Goal: Task Accomplishment & Management: Manage account settings

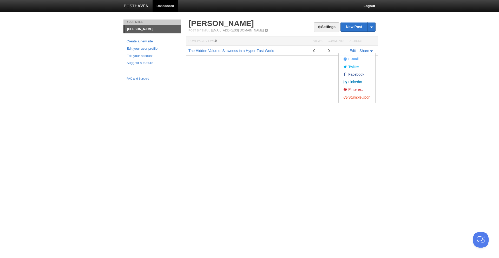
click at [130, 30] on link "[PERSON_NAME]" at bounding box center [153, 29] width 56 height 8
click at [330, 27] on link "Settings" at bounding box center [327, 27] width 26 height 10
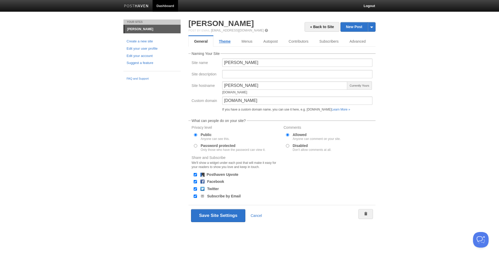
click at [232, 43] on link "Theme" at bounding box center [224, 41] width 23 height 10
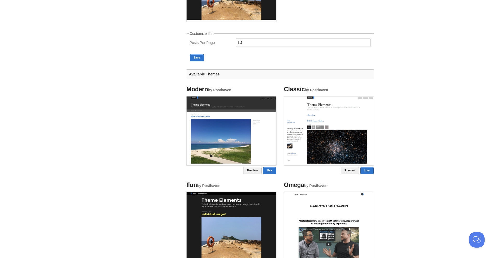
scroll to position [133, 0]
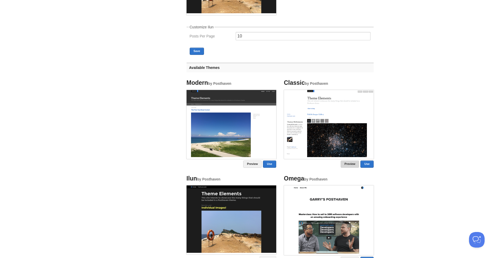
click at [352, 165] on link "Preview" at bounding box center [350, 163] width 19 height 7
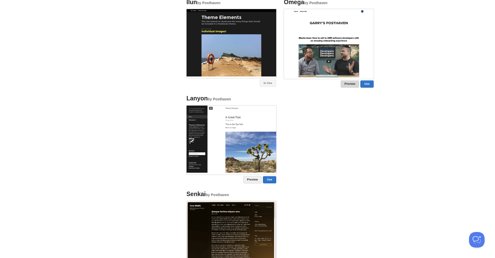
scroll to position [346, 0]
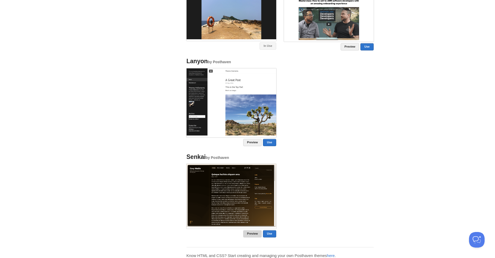
click at [253, 235] on link "Preview" at bounding box center [252, 233] width 19 height 7
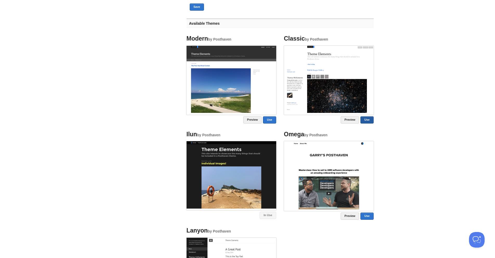
click at [364, 119] on link "Use" at bounding box center [367, 119] width 13 height 7
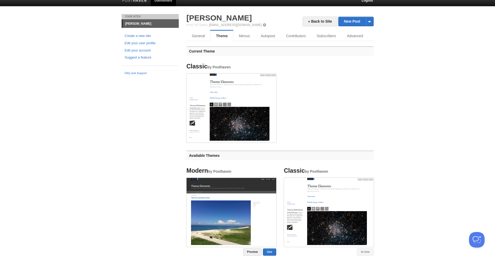
scroll to position [0, 0]
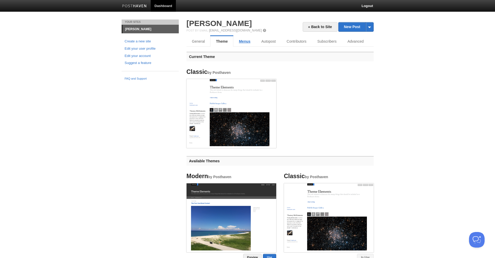
click at [250, 42] on link "Menus" at bounding box center [245, 41] width 22 height 10
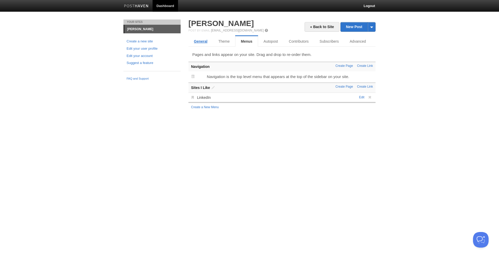
click at [192, 42] on link "General" at bounding box center [201, 41] width 24 height 10
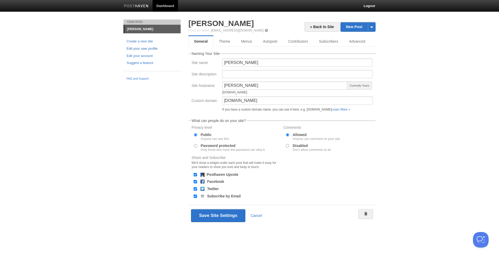
click at [151, 48] on link "Edit your user profile" at bounding box center [152, 48] width 51 height 5
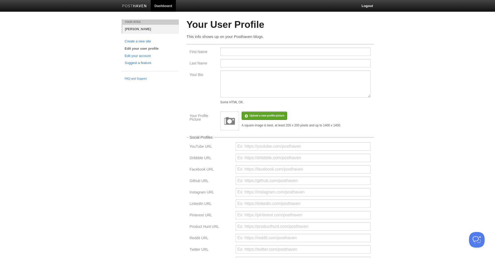
click at [152, 29] on link "[PERSON_NAME]" at bounding box center [150, 29] width 56 height 9
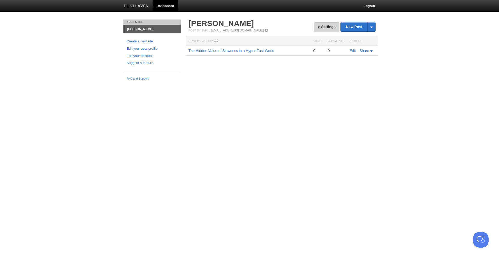
click at [332, 25] on link "Settings" at bounding box center [327, 27] width 26 height 10
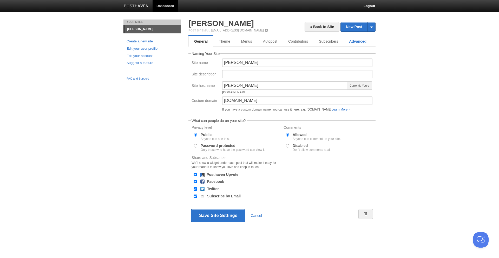
click at [354, 45] on link "Advanced" at bounding box center [358, 41] width 28 height 10
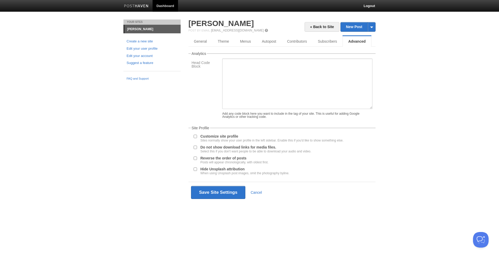
click at [218, 136] on label "Customize site profile Sites normally show your user profile in the left sideba…" at bounding box center [271, 138] width 143 height 8
click at [197, 136] on input "Customize site profile Sites normally show your user profile in the left sideba…" at bounding box center [195, 136] width 3 height 3
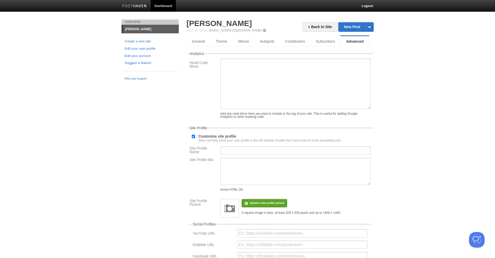
click at [218, 136] on label "Customize site profile Sites normally show your user profile in the left sideba…" at bounding box center [270, 138] width 143 height 8
click at [195, 136] on input "Customize site profile Sites normally show your user profile in the left sideba…" at bounding box center [193, 136] width 3 height 3
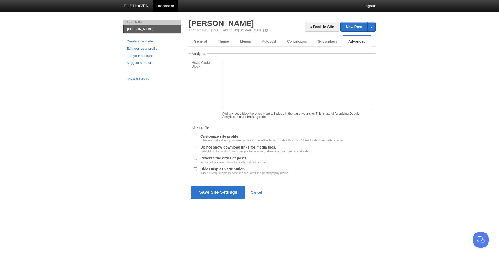
click at [218, 136] on label "Customize site profile Sites normally show your user profile in the left sideba…" at bounding box center [271, 138] width 143 height 8
click at [197, 136] on input "Customize site profile Sites normally show your user profile in the left sideba…" at bounding box center [195, 136] width 3 height 3
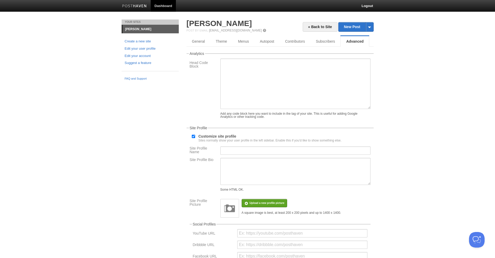
click at [218, 136] on label "Customize site profile Sites normally show your user profile in the left sideba…" at bounding box center [270, 138] width 143 height 8
click at [195, 136] on input "Customize site profile Sites normally show your user profile in the left sideba…" at bounding box center [193, 136] width 3 height 3
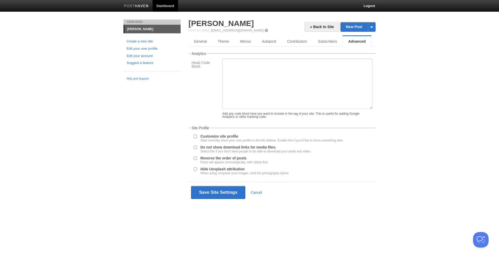
click at [218, 136] on label "Customize site profile Sites normally show your user profile in the left sideba…" at bounding box center [271, 138] width 143 height 8
click at [197, 136] on input "Customize site profile Sites normally show your user profile in the left sideba…" at bounding box center [195, 136] width 3 height 3
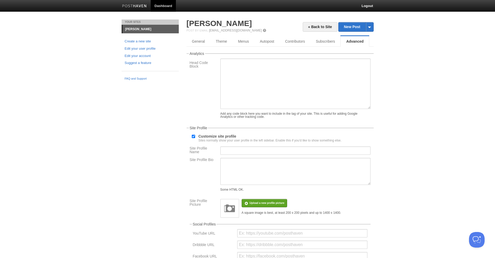
click at [218, 136] on label "Customize site profile Sites normally show your user profile in the left sideba…" at bounding box center [270, 138] width 143 height 8
click at [195, 136] on input "Customize site profile Sites normally show your user profile in the left sideba…" at bounding box center [193, 136] width 3 height 3
checkbox input "false"
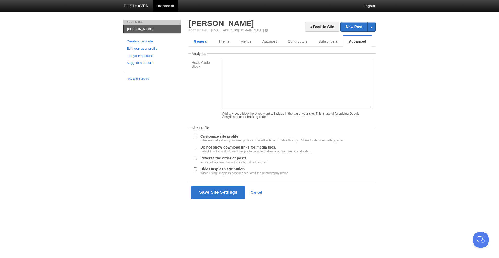
click at [209, 39] on link "General" at bounding box center [201, 41] width 24 height 10
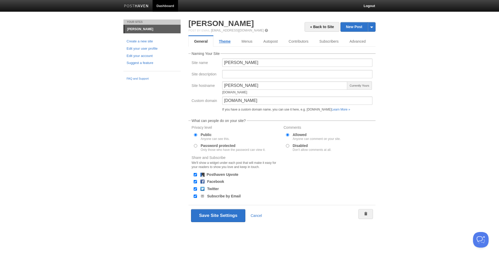
click at [229, 40] on link "Theme" at bounding box center [224, 41] width 23 height 10
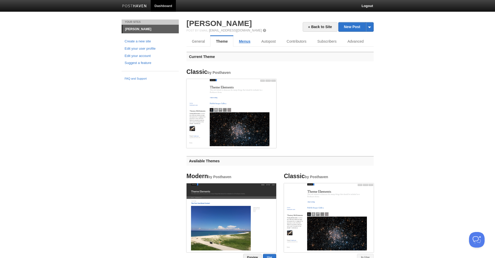
click at [252, 40] on link "Menus" at bounding box center [245, 41] width 22 height 10
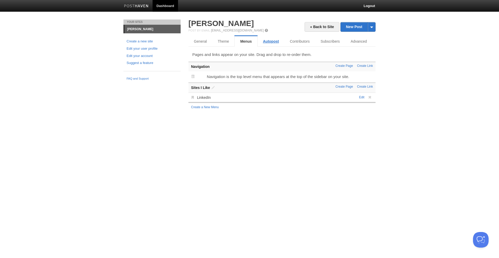
click at [263, 42] on link "Autopost" at bounding box center [271, 41] width 27 height 10
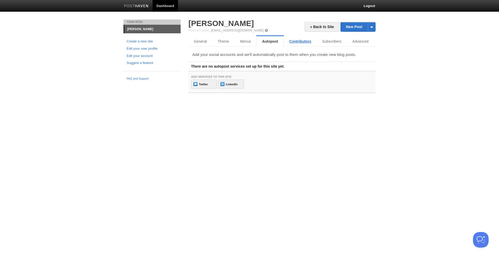
click at [299, 41] on link "Contributors" at bounding box center [300, 41] width 33 height 10
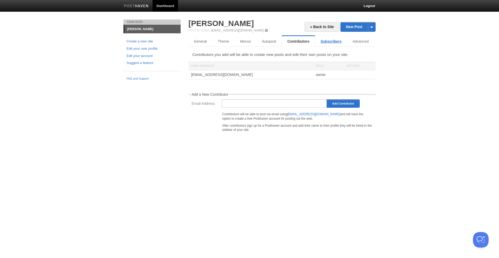
click at [337, 40] on link "Subscribers" at bounding box center [331, 41] width 32 height 10
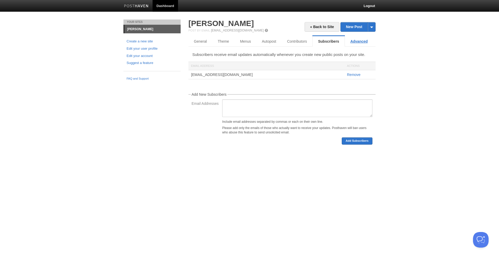
click at [359, 41] on link "Advanced" at bounding box center [359, 41] width 28 height 10
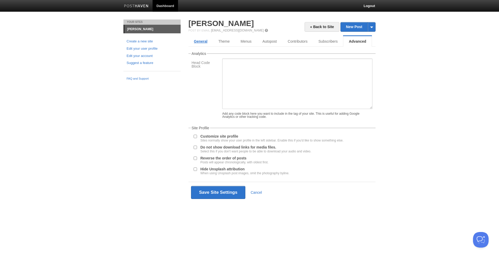
click at [201, 42] on link "General" at bounding box center [201, 41] width 24 height 10
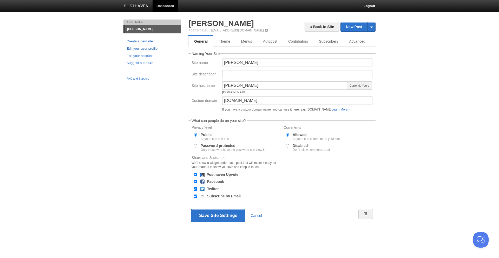
click at [154, 49] on link "Edit your user profile" at bounding box center [152, 48] width 51 height 5
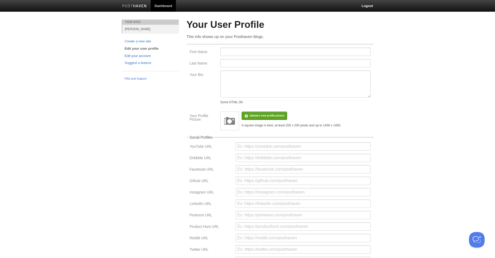
click at [150, 54] on link "Edit your account" at bounding box center [150, 55] width 51 height 5
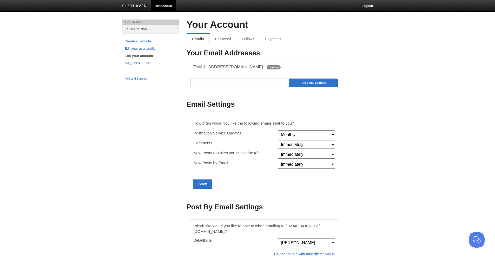
click at [152, 48] on link "Edit your user profile" at bounding box center [150, 48] width 51 height 5
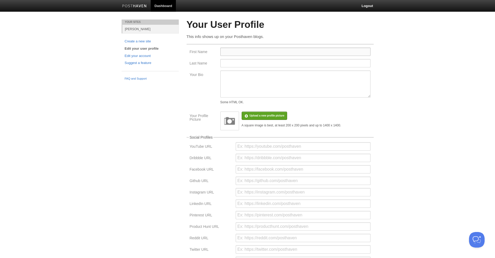
click at [246, 49] on input "First Name" at bounding box center [296, 52] width 150 height 8
type input "[PERSON_NAME]"
type input "Koh"
click at [258, 81] on textarea "Your Bio" at bounding box center [296, 83] width 150 height 27
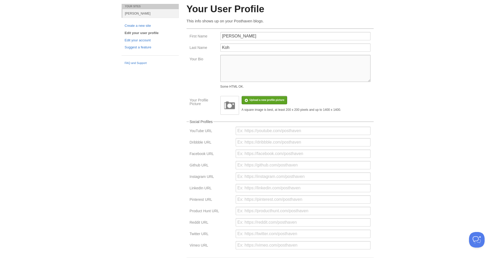
scroll to position [52, 0]
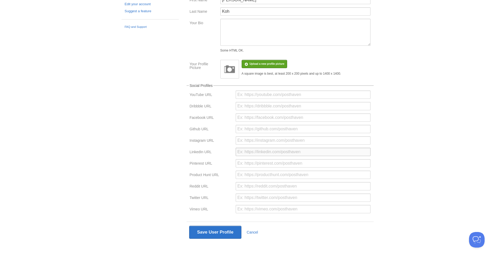
click at [258, 151] on input "url" at bounding box center [303, 152] width 135 height 8
click at [262, 124] on div at bounding box center [303, 118] width 138 height 11
click at [262, 116] on input "url" at bounding box center [303, 117] width 135 height 8
click at [251, 149] on input "url" at bounding box center [303, 152] width 135 height 8
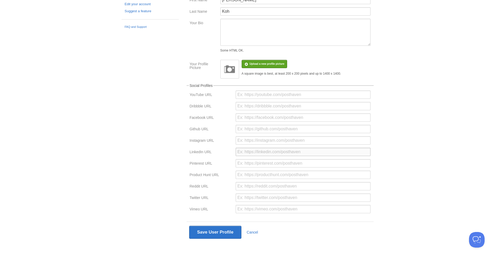
paste input "[URL][DOMAIN_NAME]"
type input "[URL][DOMAIN_NAME]"
click at [251, 159] on input "url" at bounding box center [303, 163] width 135 height 8
click at [230, 233] on button "Save User Profile" at bounding box center [215, 232] width 53 height 13
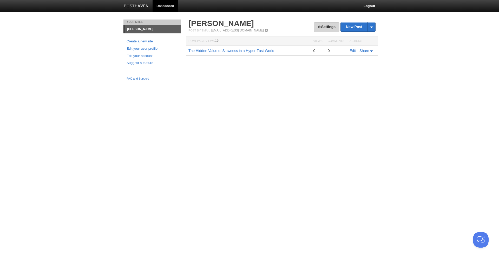
click at [320, 26] on link "Settings" at bounding box center [327, 27] width 26 height 10
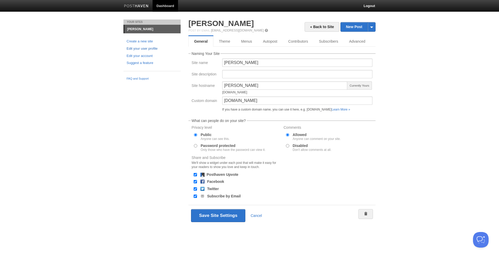
click at [147, 47] on link "Edit your user profile" at bounding box center [152, 48] width 51 height 5
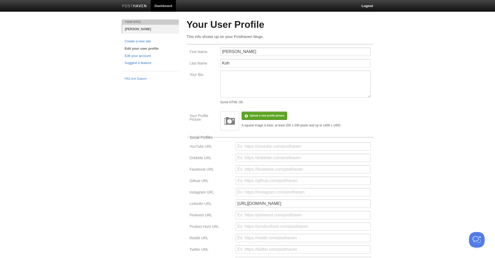
click at [138, 27] on link "[PERSON_NAME]" at bounding box center [150, 29] width 56 height 9
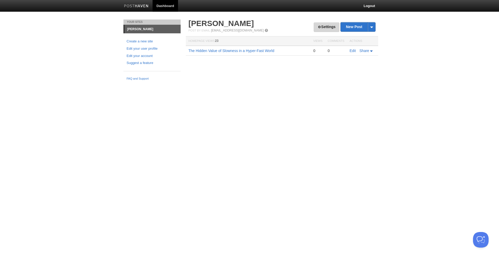
click at [322, 30] on link "Settings" at bounding box center [327, 27] width 26 height 10
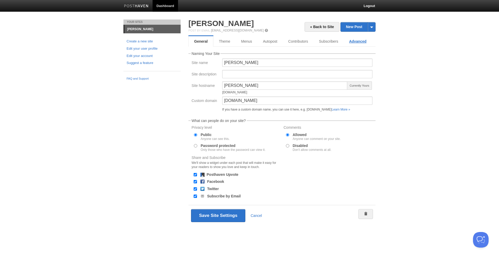
click at [365, 40] on link "Advanced" at bounding box center [358, 41] width 28 height 10
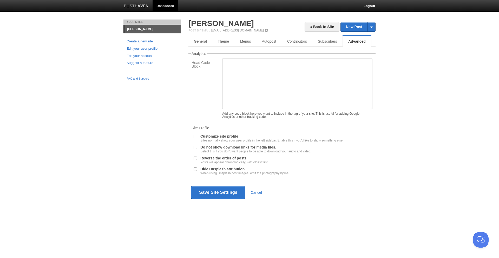
click at [232, 135] on label "Customize site profile Sites normally show your user profile in the left sideba…" at bounding box center [271, 138] width 143 height 8
click at [197, 135] on input "Customize site profile Sites normally show your user profile in the left sideba…" at bounding box center [195, 136] width 3 height 3
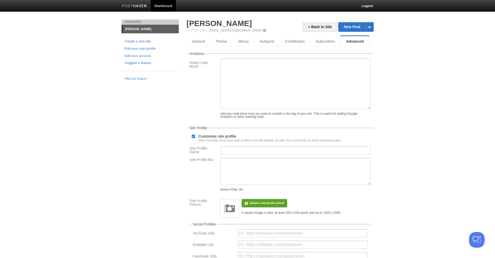
click at [232, 135] on label "Customize site profile Sites normally show your user profile in the left sideba…" at bounding box center [270, 138] width 143 height 8
click at [195, 135] on input "Customize site profile Sites normally show your user profile in the left sideba…" at bounding box center [193, 136] width 3 height 3
checkbox input "false"
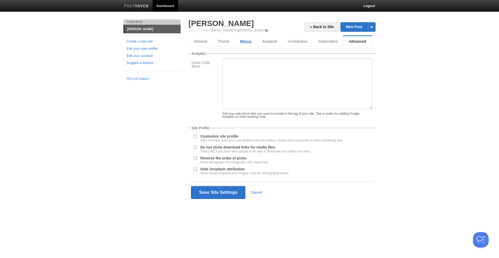
click at [251, 39] on link "Menus" at bounding box center [246, 41] width 22 height 10
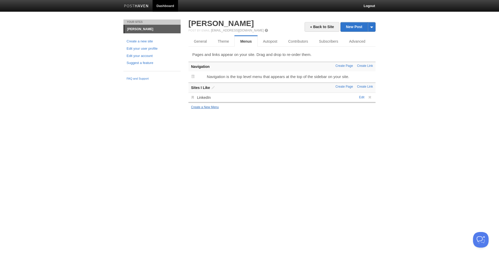
click at [208, 105] on link "Create a New Menu" at bounding box center [205, 107] width 28 height 4
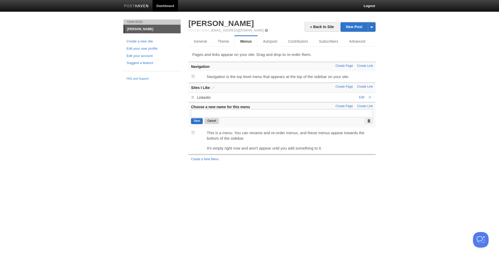
click at [211, 122] on button "Cancel" at bounding box center [212, 121] width 14 height 6
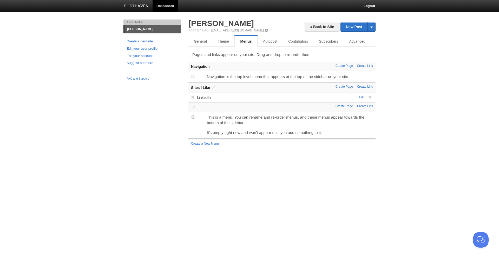
click at [364, 66] on link "Create Link" at bounding box center [365, 66] width 16 height 4
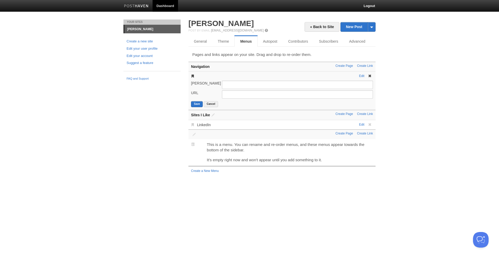
click at [370, 76] on span at bounding box center [370, 76] width 4 height 4
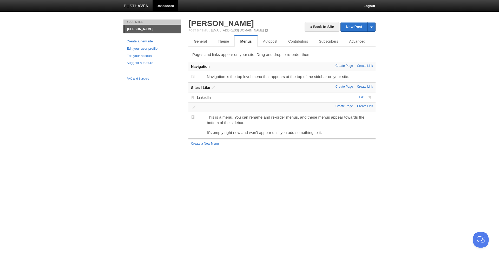
click at [350, 67] on link "Create Page" at bounding box center [344, 66] width 17 height 4
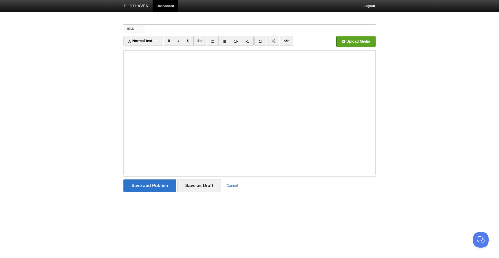
click at [228, 184] on link "Cancel" at bounding box center [231, 186] width 11 height 4
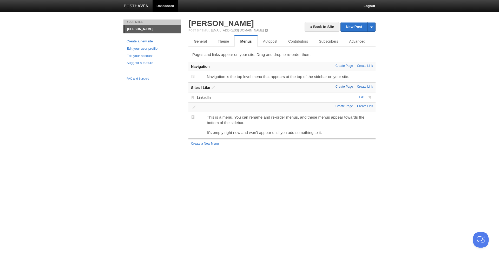
click at [352, 87] on link "Create Page" at bounding box center [344, 87] width 17 height 4
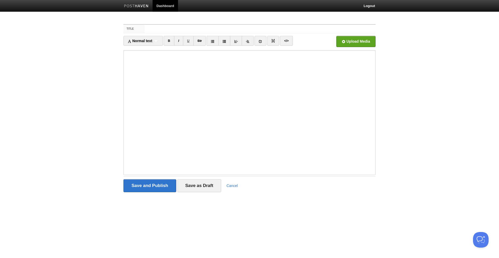
click at [230, 189] on div "Save and Publish Save as Draft Cancel" at bounding box center [250, 185] width 252 height 13
click at [231, 186] on link "Cancel" at bounding box center [231, 186] width 11 height 4
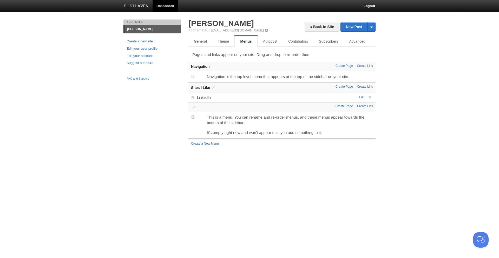
click at [343, 86] on link "Create Page" at bounding box center [344, 87] width 17 height 4
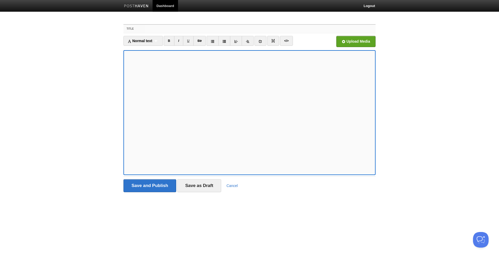
click at [162, 29] on input "Title" at bounding box center [260, 29] width 231 height 8
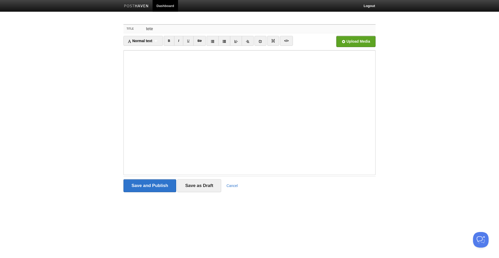
type input "tete"
click at [153, 188] on input "Save and Publish" at bounding box center [150, 185] width 53 height 13
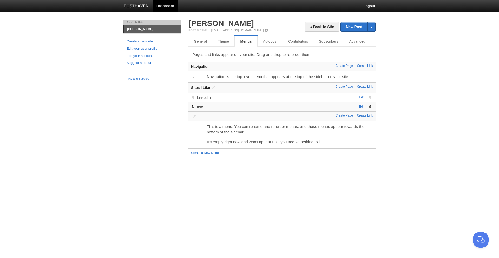
click at [370, 106] on span at bounding box center [370, 107] width 4 height 4
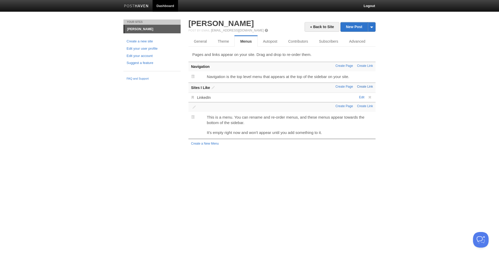
click at [359, 86] on link "Create Link" at bounding box center [365, 87] width 16 height 4
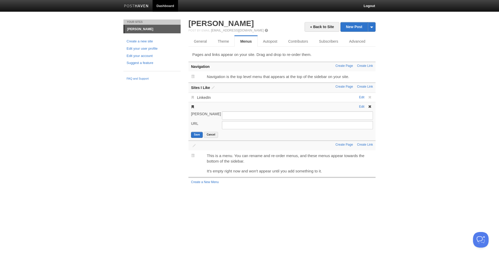
click at [253, 116] on input "[PERSON_NAME]" at bounding box center [297, 115] width 151 height 8
type input "Bodygram"
type input "[DOMAIN_NAME]"
click at [197, 134] on button "Save" at bounding box center [197, 135] width 12 height 6
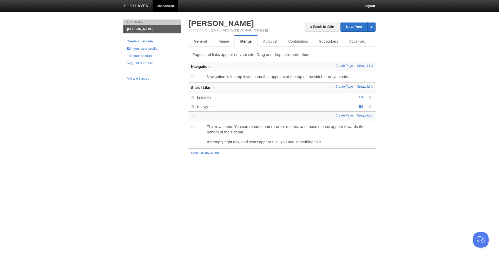
click at [363, 86] on link "Create Link" at bounding box center [365, 87] width 16 height 4
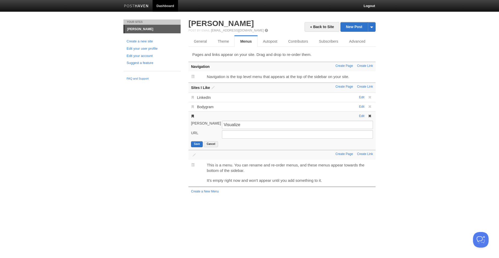
type input "Visualize"
type input "[URL]"
click at [198, 145] on button "Save" at bounding box center [197, 144] width 12 height 6
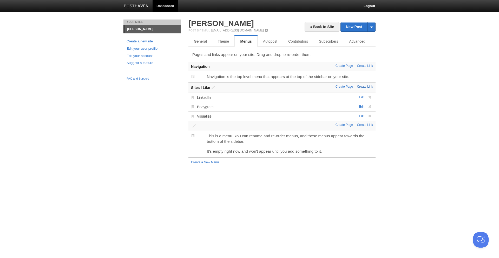
click at [368, 86] on link "Create Link" at bounding box center [365, 87] width 16 height 4
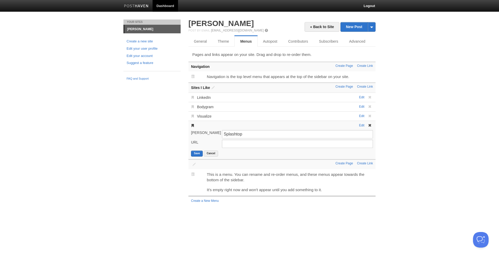
type input "Splashtop"
type input "[DOMAIN_NAME]"
click at [202, 154] on button "Save" at bounding box center [197, 154] width 12 height 6
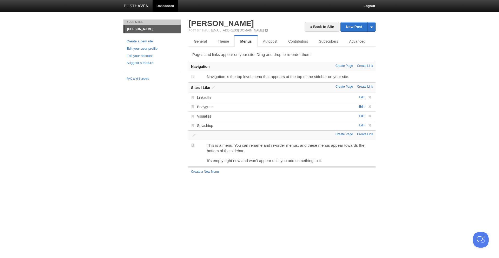
click at [371, 87] on link "Create Link" at bounding box center [365, 87] width 16 height 4
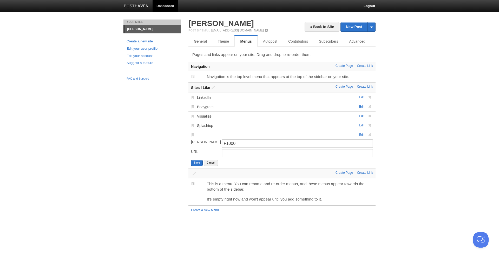
type input "F1000"
type input "[URL]"
click at [197, 161] on button "Save" at bounding box center [197, 163] width 12 height 6
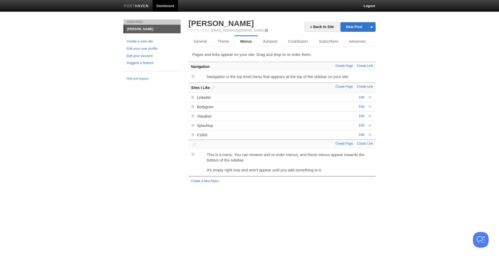
click at [369, 87] on link "Create Link" at bounding box center [365, 87] width 16 height 4
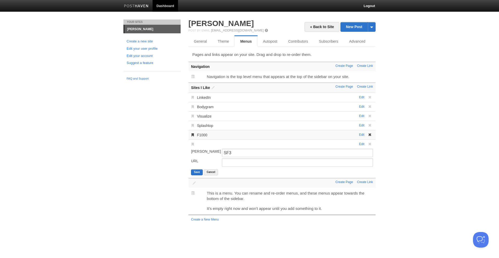
type input "SF3"
type input "[URL]"
click at [202, 172] on button "Save" at bounding box center [197, 172] width 12 height 6
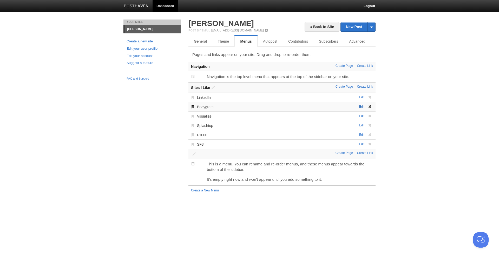
click at [362, 107] on link "Edit" at bounding box center [361, 107] width 5 height 4
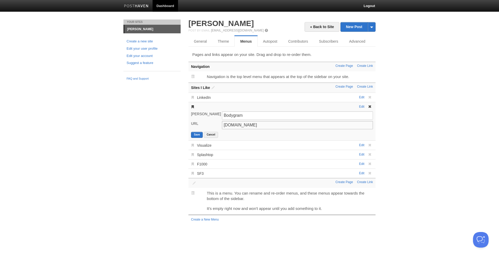
drag, startPoint x: 224, startPoint y: 126, endPoint x: 232, endPoint y: 112, distance: 16.0
click at [224, 126] on input "[DOMAIN_NAME]" at bounding box center [297, 125] width 151 height 8
type input "[URL][DOMAIN_NAME]"
click at [197, 138] on button "Save" at bounding box center [197, 135] width 12 height 6
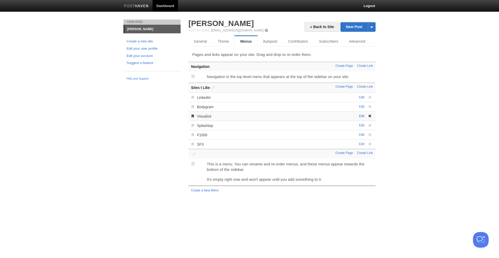
click at [359, 115] on link "Edit" at bounding box center [361, 116] width 5 height 4
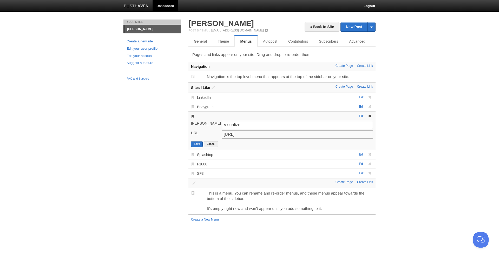
click at [225, 134] on input "[URL]" at bounding box center [297, 134] width 151 height 8
click at [224, 135] on input "[URL]" at bounding box center [297, 134] width 151 height 8
paste input "[URL][DOMAIN_NAME]"
drag, startPoint x: 203, startPoint y: 142, endPoint x: 261, endPoint y: 136, distance: 58.3
click at [260, 136] on form "[PERSON_NAME] Visualize URL [URL] Save Cancel" at bounding box center [282, 134] width 182 height 27
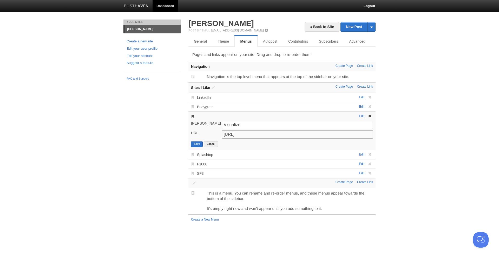
drag, startPoint x: 266, startPoint y: 135, endPoint x: 237, endPoint y: 135, distance: 28.6
click at [237, 135] on input "[URL]" at bounding box center [297, 134] width 151 height 8
type input "[URL]"
click at [196, 144] on button "Save" at bounding box center [197, 144] width 12 height 6
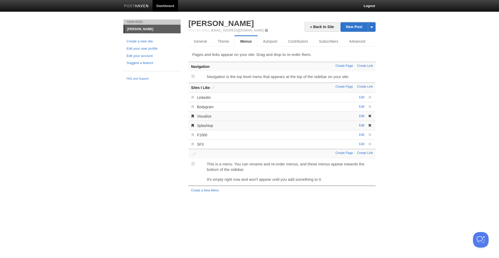
click at [361, 125] on link "Edit" at bounding box center [361, 126] width 5 height 4
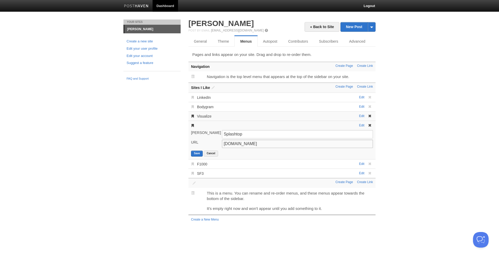
click at [225, 145] on input "[DOMAIN_NAME]" at bounding box center [297, 144] width 151 height 8
click at [224, 145] on input "[DOMAIN_NAME]" at bounding box center [297, 144] width 151 height 8
paste input "https://"
type input "[URL][DOMAIN_NAME]"
click at [200, 152] on button "Save" at bounding box center [197, 154] width 12 height 6
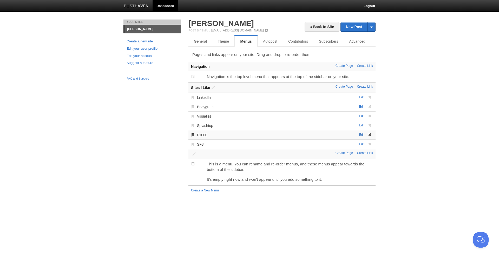
click at [363, 136] on link "Edit" at bounding box center [361, 135] width 5 height 4
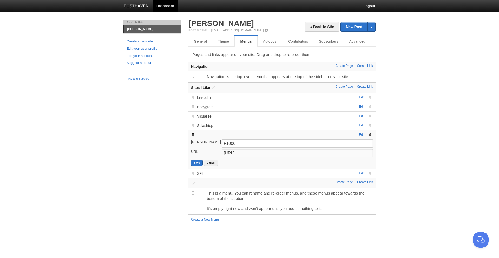
click at [227, 153] on input "[URL]" at bounding box center [297, 153] width 151 height 8
click at [224, 154] on input "[URL]" at bounding box center [297, 153] width 151 height 8
paste input "https://"
type input "[URL]"
click at [196, 163] on button "Save" at bounding box center [197, 163] width 12 height 6
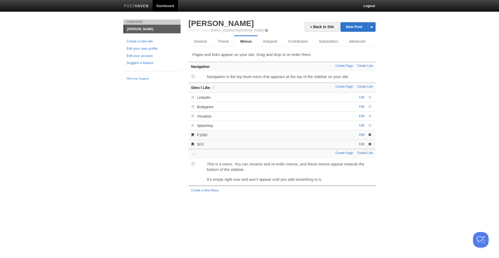
click at [361, 145] on link "Edit" at bounding box center [361, 144] width 5 height 4
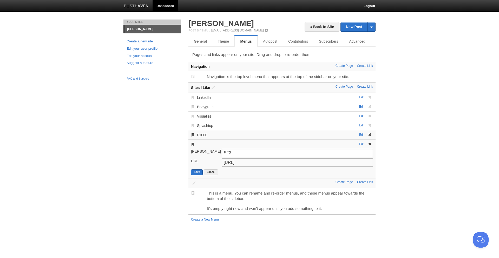
click at [223, 164] on input "[URL]" at bounding box center [297, 162] width 151 height 8
paste input "https://"
type input "[URL]"
click at [198, 172] on button "Save" at bounding box center [197, 172] width 12 height 6
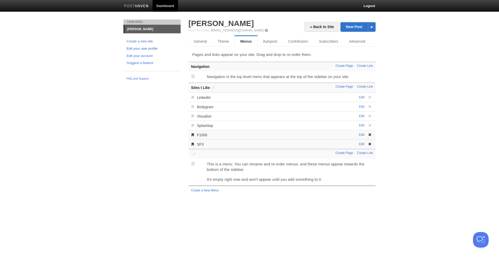
click at [143, 47] on link "Edit your user profile" at bounding box center [152, 48] width 51 height 5
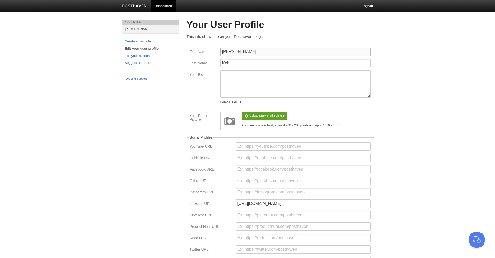
drag, startPoint x: 245, startPoint y: 51, endPoint x: 211, endPoint y: 50, distance: 34.1
click at [211, 50] on div "First Name Jin" at bounding box center [280, 53] width 184 height 11
drag, startPoint x: 231, startPoint y: 61, endPoint x: 208, endPoint y: 66, distance: 24.2
click at [208, 66] on div "Last Name Koh" at bounding box center [280, 64] width 184 height 11
drag, startPoint x: 249, startPoint y: 62, endPoint x: 194, endPoint y: 63, distance: 55.4
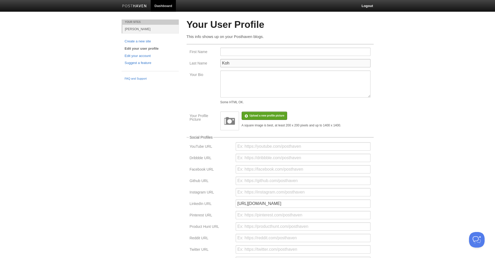
click at [194, 63] on div "Last Name Koh" at bounding box center [280, 64] width 184 height 11
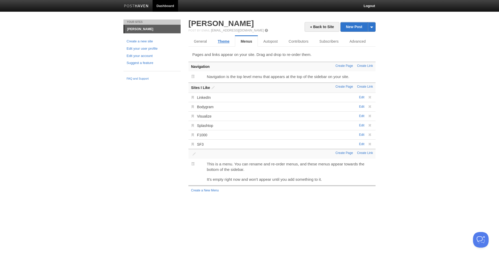
click at [216, 42] on link "Theme" at bounding box center [223, 41] width 23 height 10
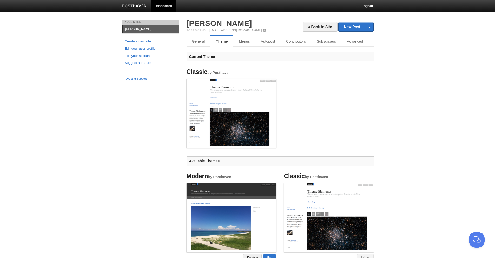
click at [191, 41] on link "General" at bounding box center [199, 41] width 24 height 10
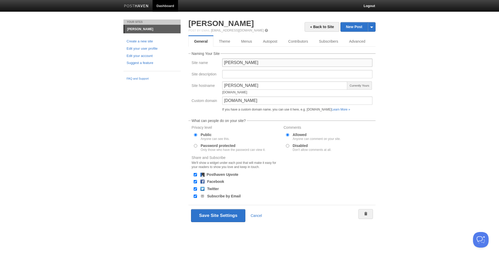
drag, startPoint x: 254, startPoint y: 64, endPoint x: 193, endPoint y: 64, distance: 60.8
click at [193, 64] on div "Site name [PERSON_NAME]" at bounding box center [282, 64] width 184 height 11
click at [168, 115] on div "Your Sites [PERSON_NAME] Create a new site Edit your user profile Edit your acc…" at bounding box center [250, 131] width 260 height 222
click at [232, 212] on button "Save Site Settings" at bounding box center [218, 215] width 54 height 13
